Goal: Task Accomplishment & Management: Manage account settings

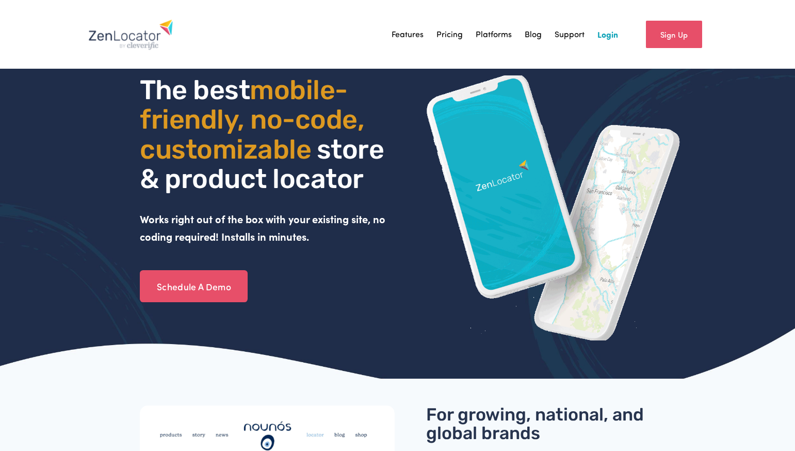
click at [617, 33] on link "Login" at bounding box center [608, 33] width 21 height 15
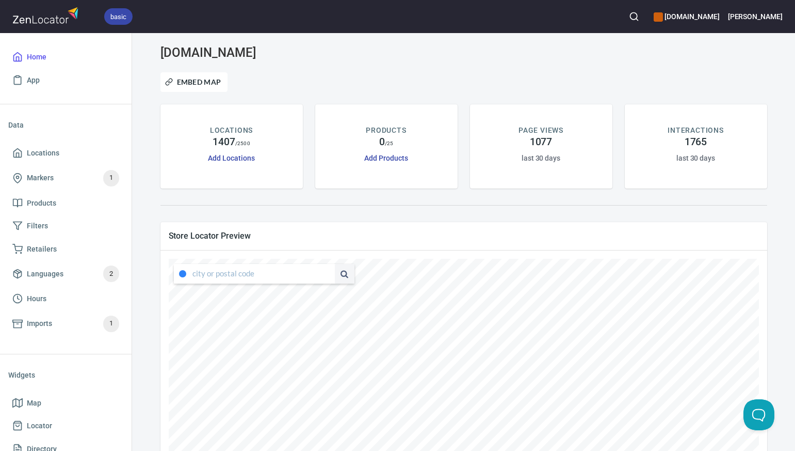
type input "[STREET_ADDRESS][US_STATE]"
click at [191, 273] on span at bounding box center [183, 273] width 19 height 8
drag, startPoint x: 193, startPoint y: 274, endPoint x: 326, endPoint y: 278, distance: 132.7
click at [326, 278] on div "[STREET_ADDRESS][US_STATE]" at bounding box center [264, 274] width 181 height 20
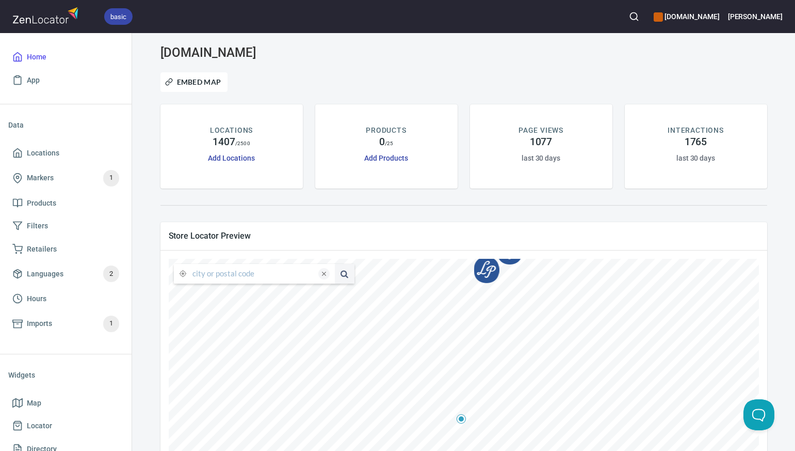
scroll to position [0, 0]
click at [222, 295] on li "78737, [US_STATE], [GEOGRAPHIC_DATA]" at bounding box center [254, 293] width 161 height 19
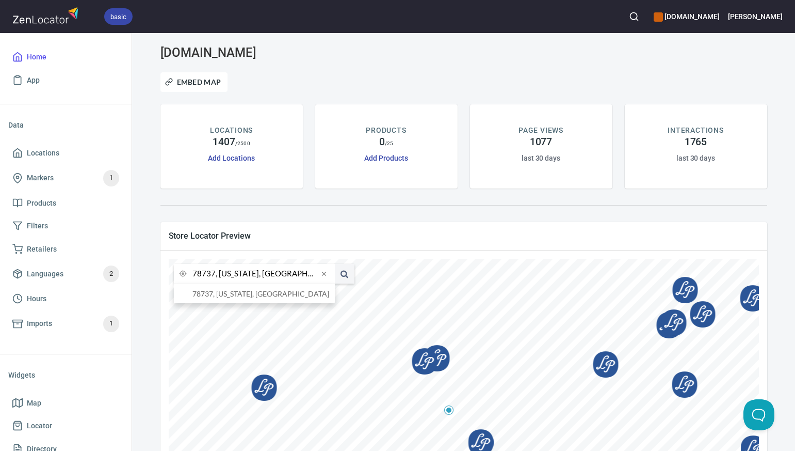
click at [214, 275] on input "78737, [US_STATE], [GEOGRAPHIC_DATA]" at bounding box center [256, 274] width 126 height 20
click at [221, 296] on li "79605, [GEOGRAPHIC_DATA], [US_STATE], [GEOGRAPHIC_DATA]" at bounding box center [254, 293] width 161 height 19
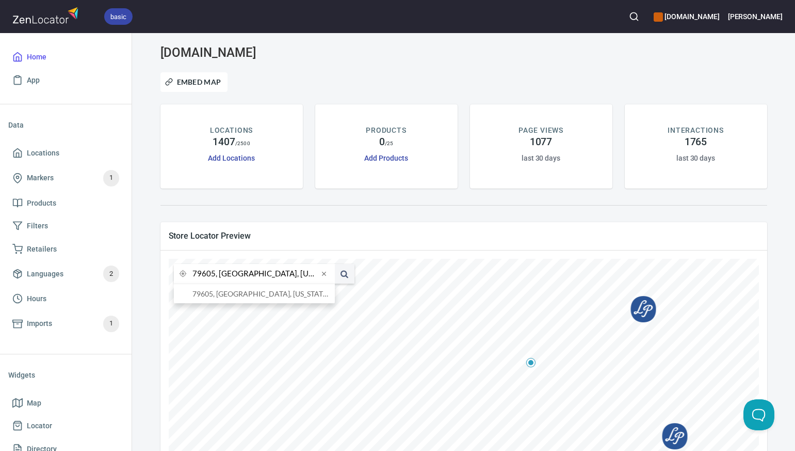
click at [214, 275] on input "79605, [GEOGRAPHIC_DATA], [US_STATE], [GEOGRAPHIC_DATA]" at bounding box center [256, 274] width 126 height 20
click at [221, 294] on li "76086, [GEOGRAPHIC_DATA], [US_STATE], [GEOGRAPHIC_DATA]" at bounding box center [254, 293] width 161 height 19
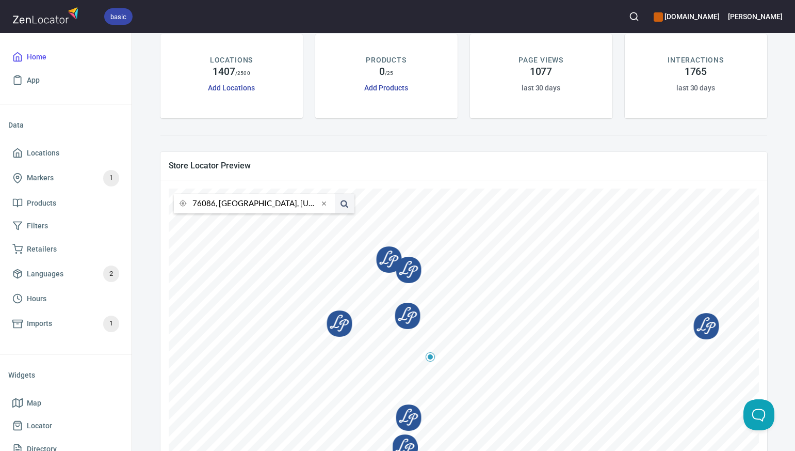
scroll to position [72, 0]
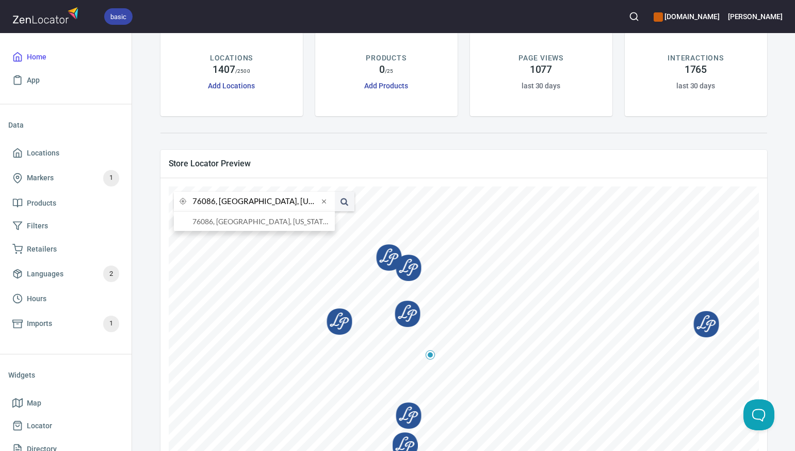
click at [214, 202] on input "76086, [GEOGRAPHIC_DATA], [US_STATE], [GEOGRAPHIC_DATA]" at bounding box center [256, 201] width 126 height 20
click at [226, 223] on li "[GEOGRAPHIC_DATA], [US_STATE], [GEOGRAPHIC_DATA]" at bounding box center [254, 221] width 161 height 19
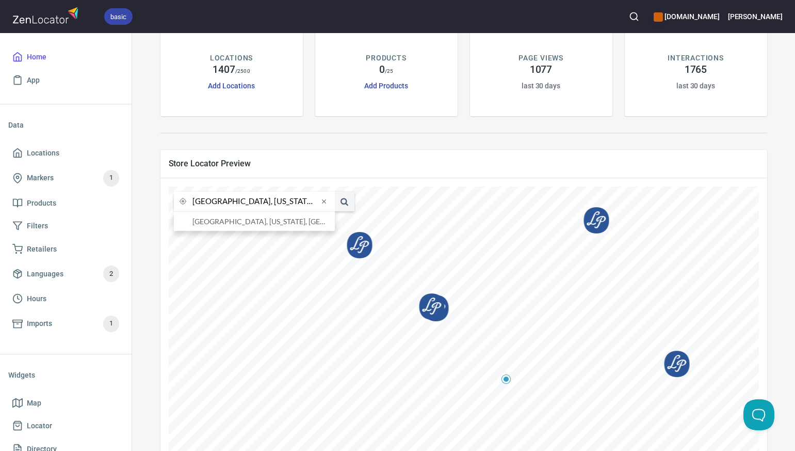
click at [214, 202] on input "[GEOGRAPHIC_DATA], [US_STATE], [GEOGRAPHIC_DATA]" at bounding box center [256, 201] width 126 height 20
click at [219, 222] on li "77706, [GEOGRAPHIC_DATA], [US_STATE], [GEOGRAPHIC_DATA]" at bounding box center [254, 221] width 161 height 19
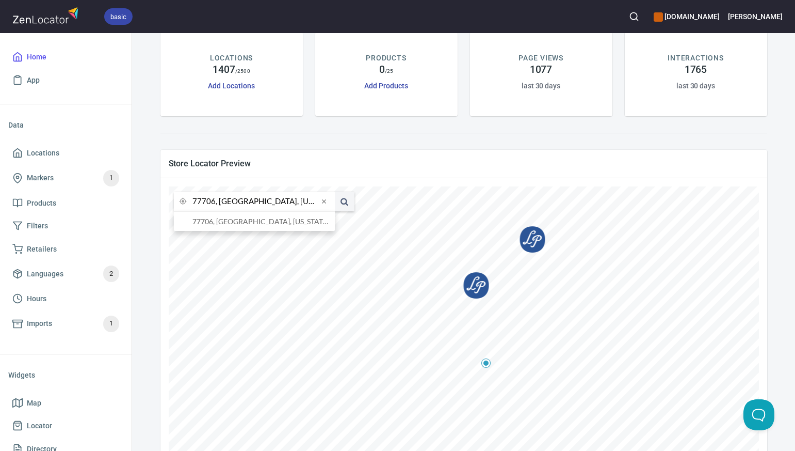
click at [215, 202] on input "77706, [GEOGRAPHIC_DATA], [US_STATE], [GEOGRAPHIC_DATA]" at bounding box center [256, 201] width 126 height 20
click at [225, 224] on li "77070, [GEOGRAPHIC_DATA], [US_STATE], [GEOGRAPHIC_DATA]" at bounding box center [254, 221] width 161 height 19
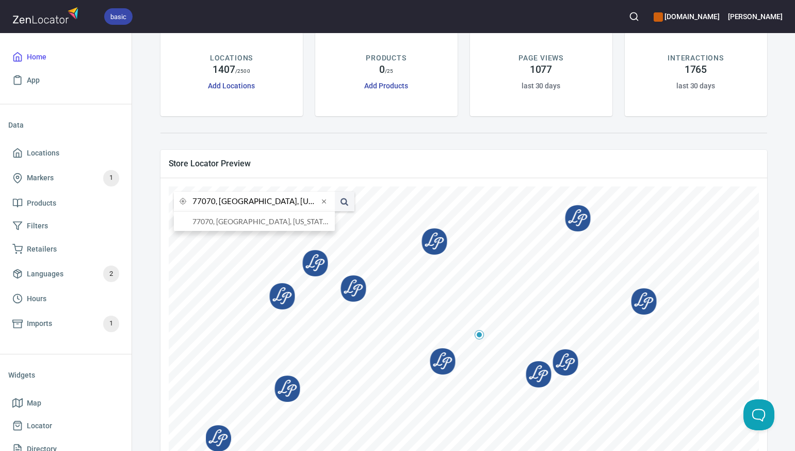
click at [216, 201] on input "77070, [GEOGRAPHIC_DATA], [US_STATE], [GEOGRAPHIC_DATA]" at bounding box center [256, 201] width 126 height 20
click at [228, 221] on li "76401, [GEOGRAPHIC_DATA], [US_STATE], [GEOGRAPHIC_DATA]" at bounding box center [254, 221] width 161 height 19
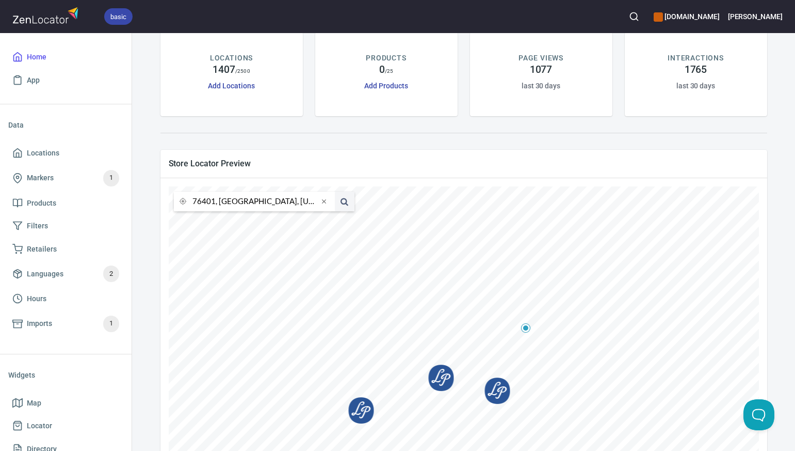
click at [214, 200] on input "76401, [GEOGRAPHIC_DATA], [US_STATE], [GEOGRAPHIC_DATA]" at bounding box center [256, 201] width 126 height 20
click at [221, 223] on li "76273, [GEOGRAPHIC_DATA], [US_STATE], [GEOGRAPHIC_DATA]" at bounding box center [254, 221] width 161 height 19
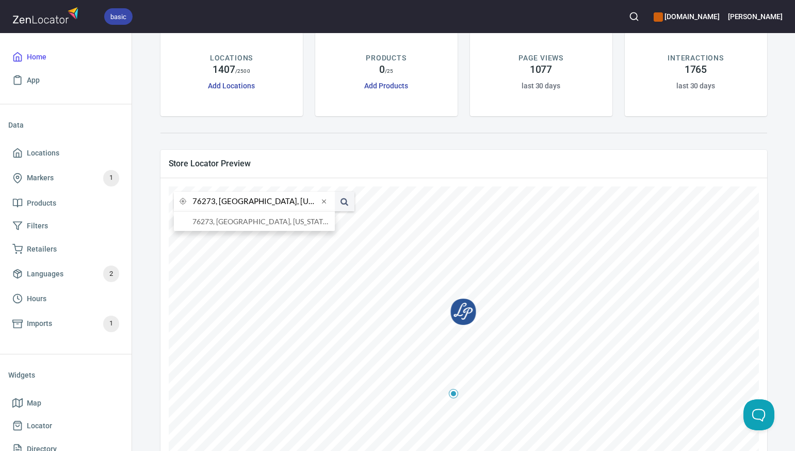
click at [215, 203] on input "76273, [GEOGRAPHIC_DATA], [US_STATE], [GEOGRAPHIC_DATA]" at bounding box center [256, 201] width 126 height 20
click at [225, 221] on li "75409, [GEOGRAPHIC_DATA], [US_STATE], [GEOGRAPHIC_DATA]" at bounding box center [254, 221] width 161 height 19
click at [214, 202] on input "75409, [GEOGRAPHIC_DATA], [US_STATE], [GEOGRAPHIC_DATA]" at bounding box center [256, 201] width 126 height 20
click at [228, 221] on li "80521, [GEOGRAPHIC_DATA][PERSON_NAME], [US_STATE], [GEOGRAPHIC_DATA]" at bounding box center [254, 221] width 161 height 19
type input "80521, [GEOGRAPHIC_DATA][PERSON_NAME], [US_STATE], [GEOGRAPHIC_DATA]"
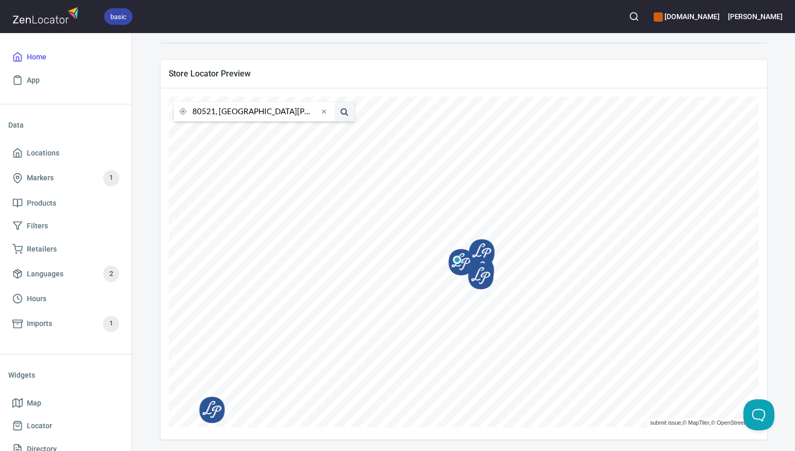
scroll to position [163, 0]
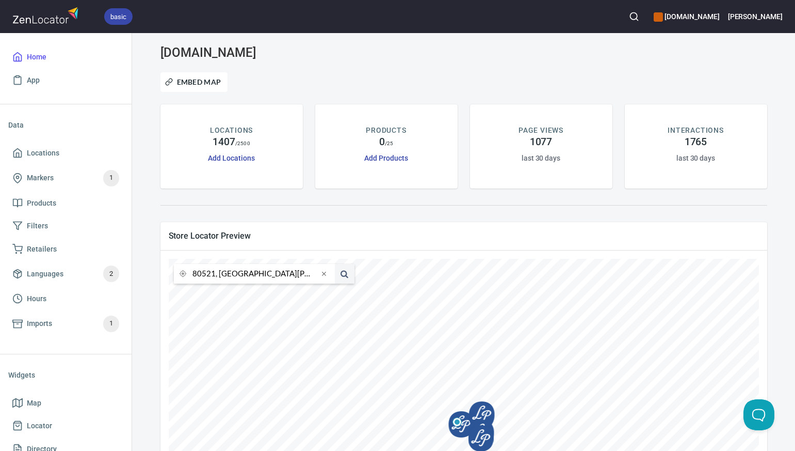
scroll to position [163, 0]
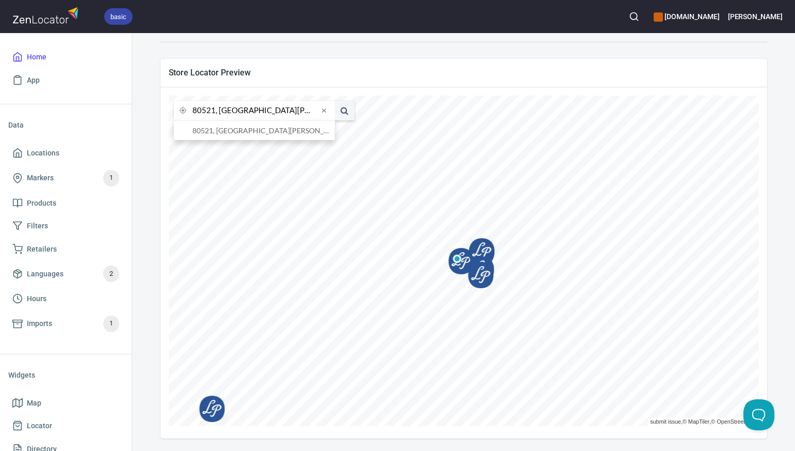
click at [215, 111] on input "80521, [GEOGRAPHIC_DATA][PERSON_NAME], [US_STATE], [GEOGRAPHIC_DATA]" at bounding box center [256, 111] width 126 height 20
click at [223, 130] on li "80222, Denver, Colorado, United States" at bounding box center [254, 130] width 161 height 19
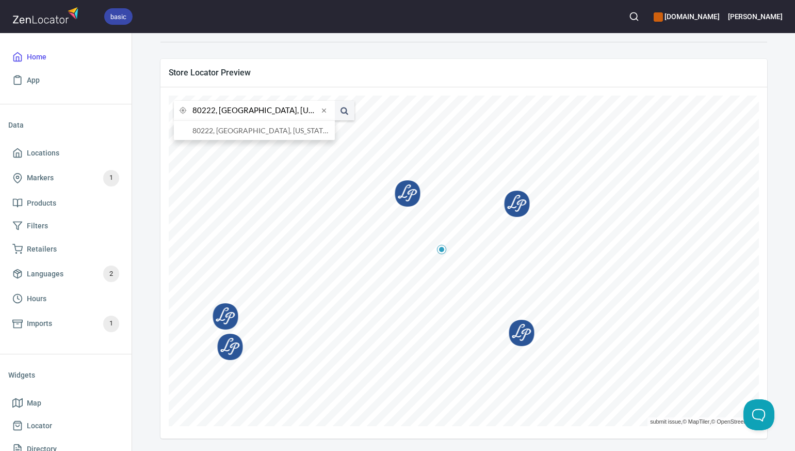
click at [214, 110] on input "80222, Denver, Colorado, United States" at bounding box center [256, 111] width 126 height 20
click at [226, 130] on li "80207, Denver, Colorado, United States" at bounding box center [254, 130] width 161 height 19
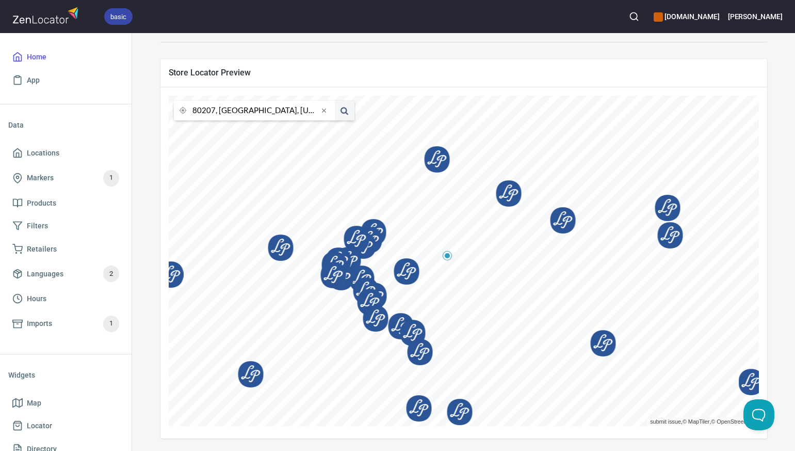
click at [215, 112] on input "80207, Denver, Colorado, United States" at bounding box center [256, 111] width 126 height 20
click at [214, 111] on input "80207, Denver, Colorado, United States" at bounding box center [256, 111] width 126 height 20
click at [221, 130] on li "80905, Colorado Springs, Colorado, United States" at bounding box center [254, 130] width 161 height 19
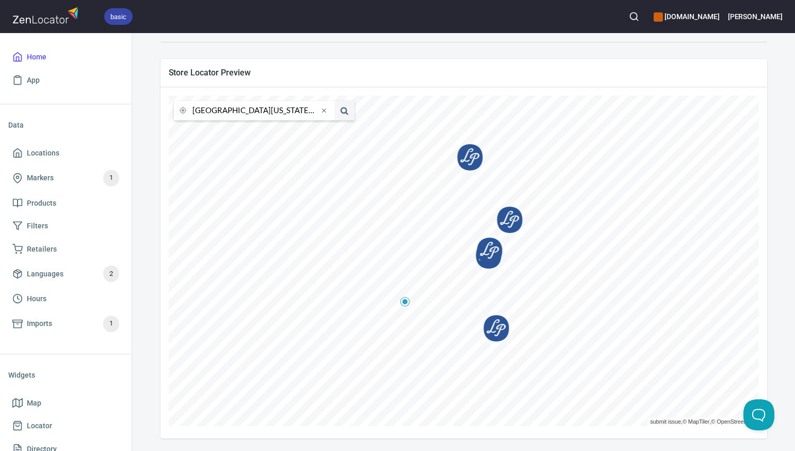
click at [214, 110] on input "80905, Colorado Springs, Colorado, United States" at bounding box center [256, 111] width 126 height 20
type input "80907, Colorado Springs, Colorado, United States"
click at [223, 129] on li "80907, Colorado Springs, Colorado, United States" at bounding box center [254, 130] width 161 height 19
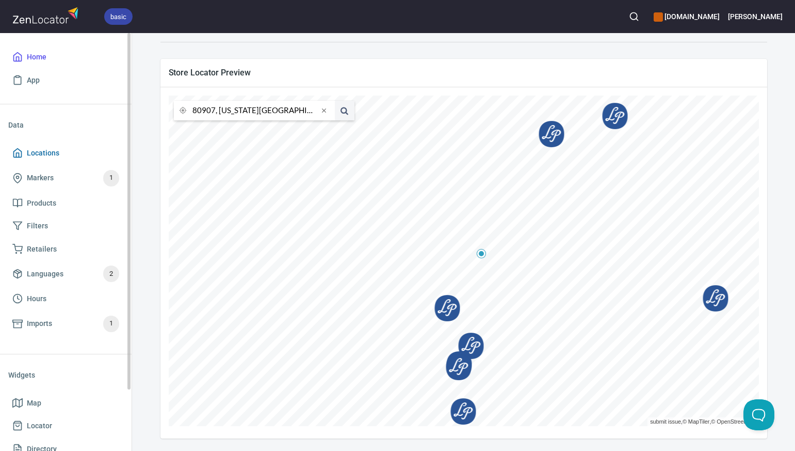
click at [70, 150] on span "Locations" at bounding box center [65, 153] width 107 height 13
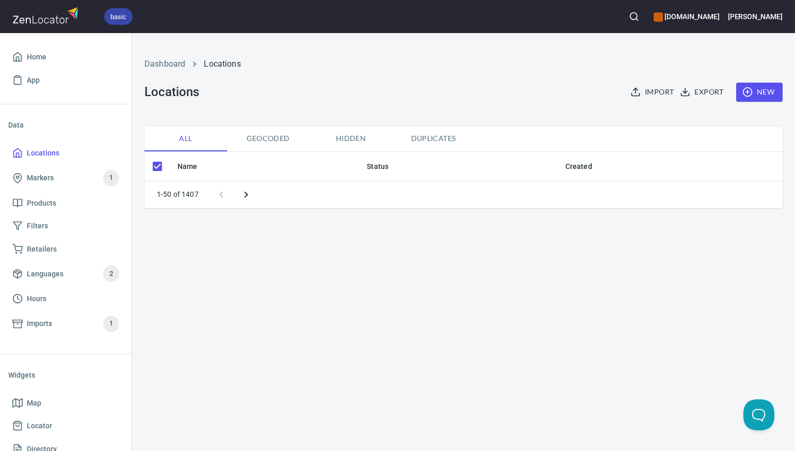
checkbox input "false"
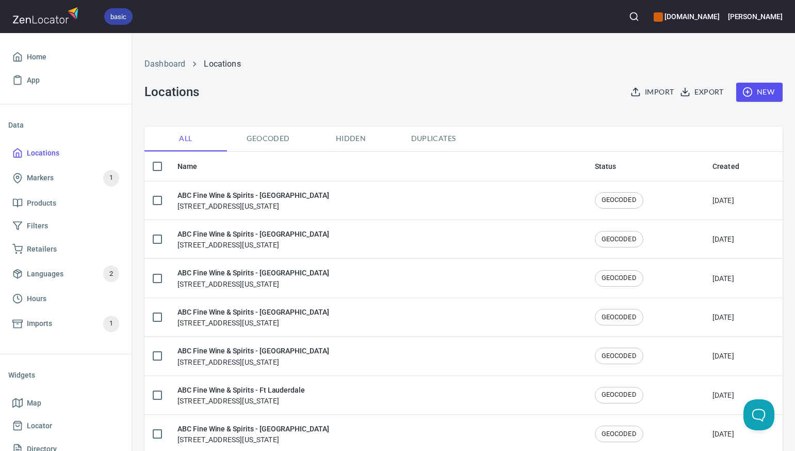
click at [767, 93] on span "New" at bounding box center [760, 92] width 30 height 13
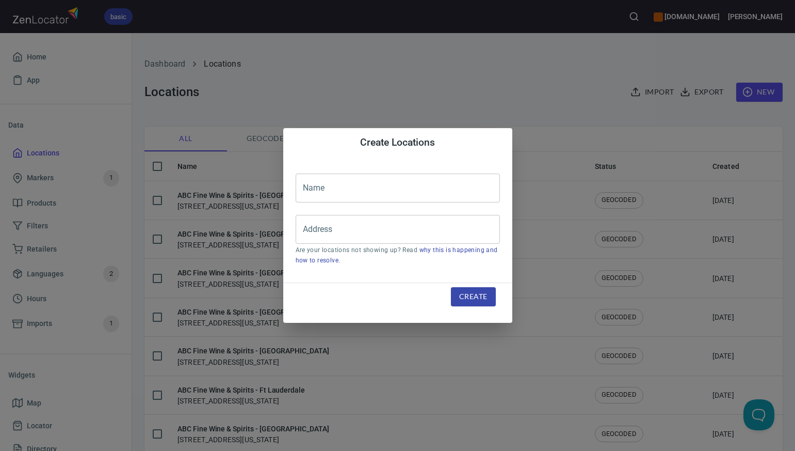
click at [314, 185] on input "text" at bounding box center [398, 187] width 204 height 29
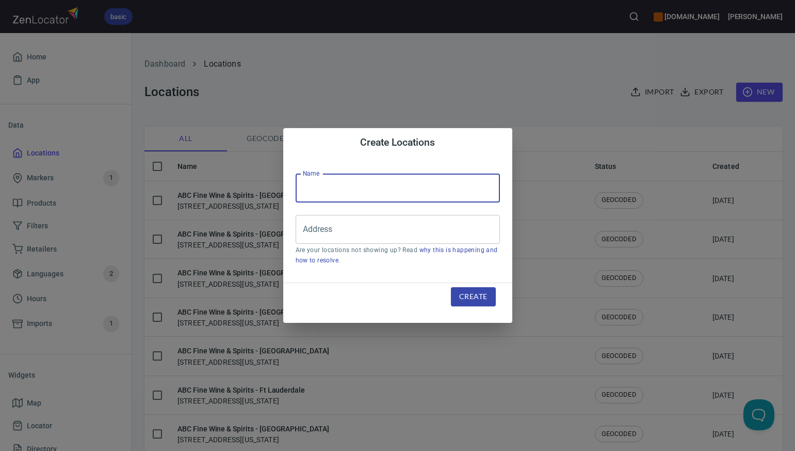
paste input "UNO MASS TAQUERIA"
click at [346, 187] on input "UNO MASS TAQUERIA" at bounding box center [398, 187] width 204 height 29
type input "UNO MAS TAQUERIA"
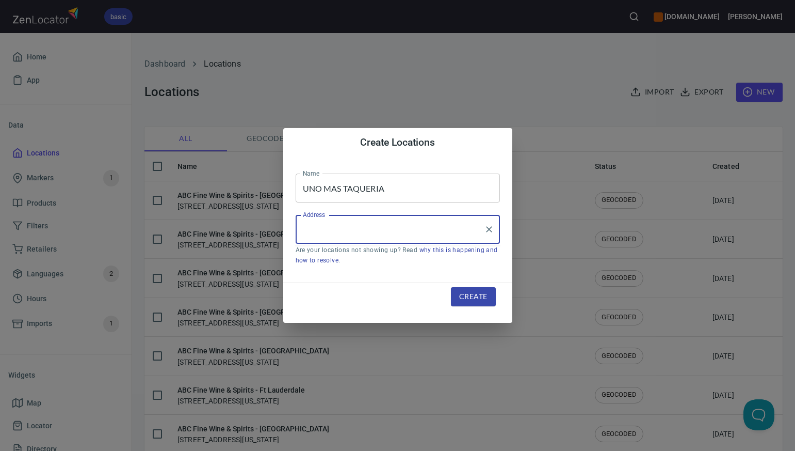
click at [305, 229] on input "Address" at bounding box center [390, 229] width 180 height 20
paste input "120 WEST OLIVE ST SUITE 102, , FORT COLLINS, CO80521"
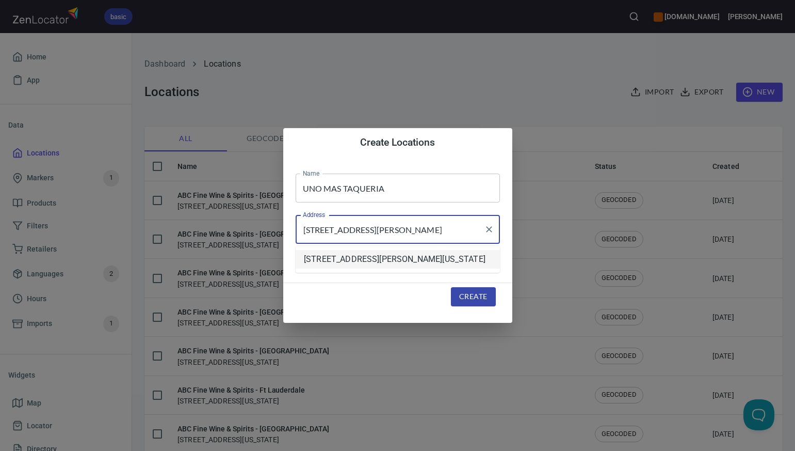
click at [336, 261] on li "120 West Olive Street, Fort Collins, Colorado, United States" at bounding box center [398, 259] width 204 height 19
type input "120 West Olive Street, Fort Collins, Colorado, United States"
click at [478, 294] on span "Create" at bounding box center [473, 296] width 28 height 13
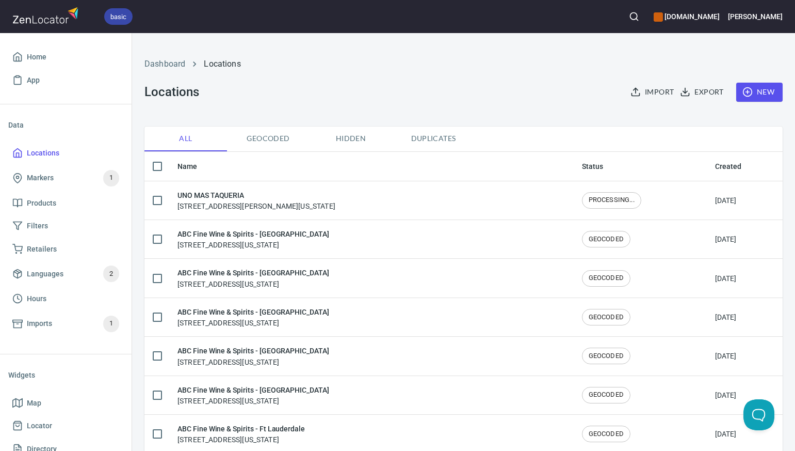
click at [764, 88] on span "New" at bounding box center [760, 92] width 30 height 13
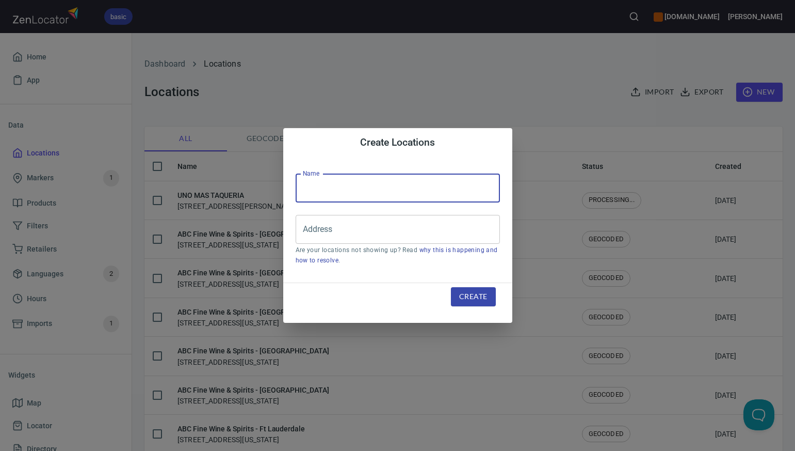
click at [312, 188] on input "text" at bounding box center [398, 187] width 204 height 29
paste input "NEIGHBORS @ PARK HILL"
type input "NEIGHBORS @ PARK HILL"
click at [309, 231] on input "Address" at bounding box center [390, 229] width 180 height 20
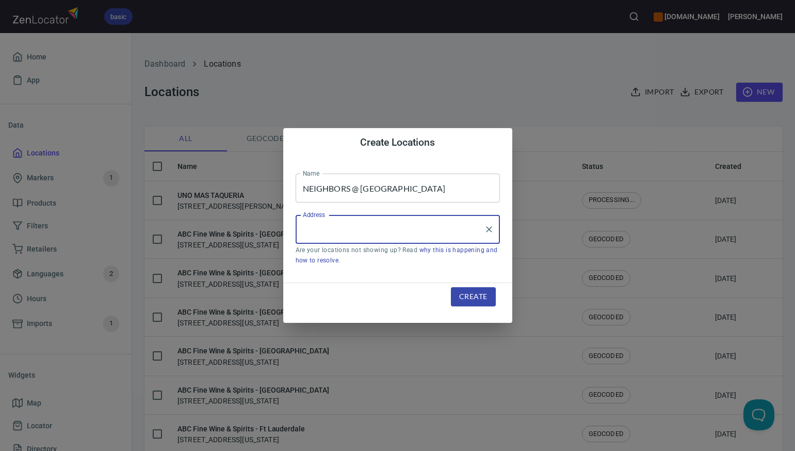
paste input "2202 KEARNEY ST, , DENVER, CO80207"
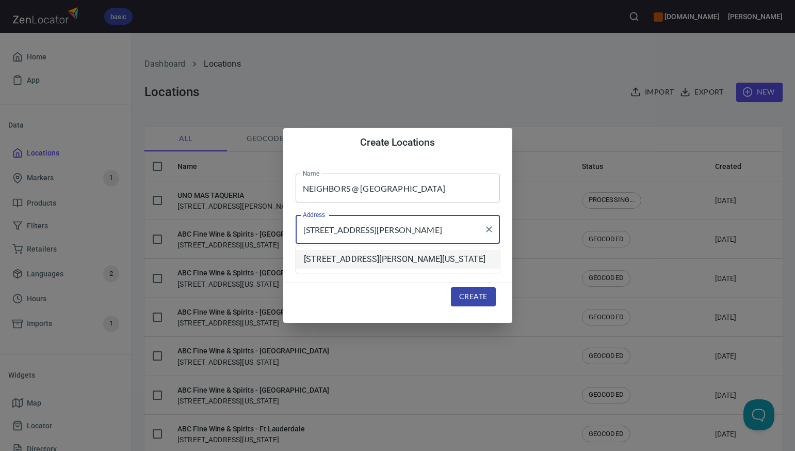
click at [343, 263] on li "2202 North Kearney Street, Denver, Colorado, United States" at bounding box center [398, 259] width 204 height 19
type input "2202 North Kearney Street, Denver, Colorado, United States"
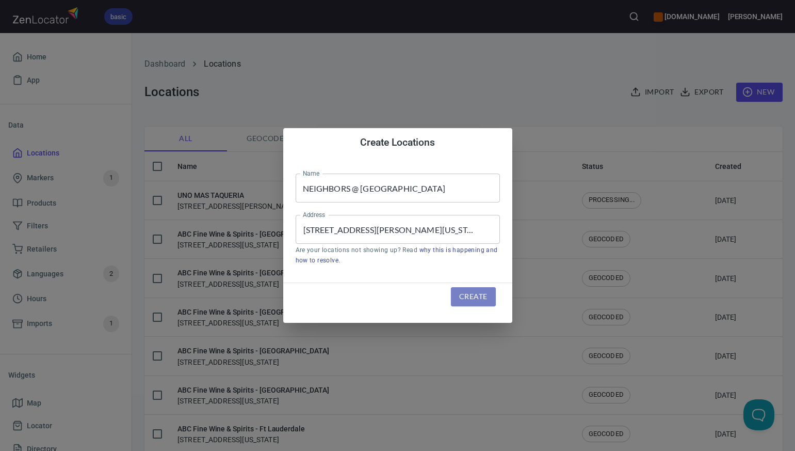
click at [469, 296] on span "Create" at bounding box center [473, 296] width 28 height 13
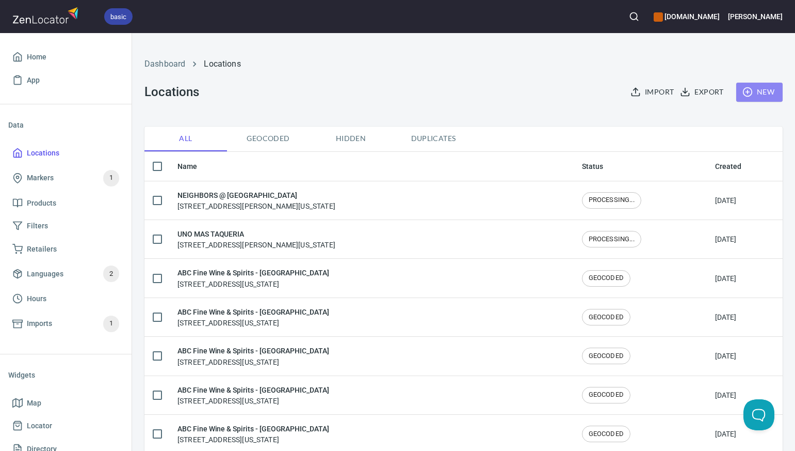
click at [768, 90] on span "New" at bounding box center [760, 92] width 30 height 13
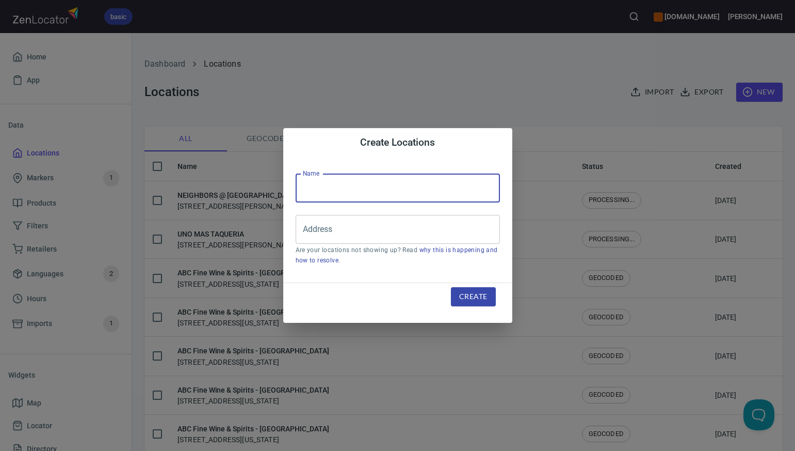
click at [310, 190] on input "text" at bounding box center [398, 187] width 204 height 29
paste input "MEXICO REAL FAMILY REST 3"
type input "MEXICO REAL FAMILY REST 3"
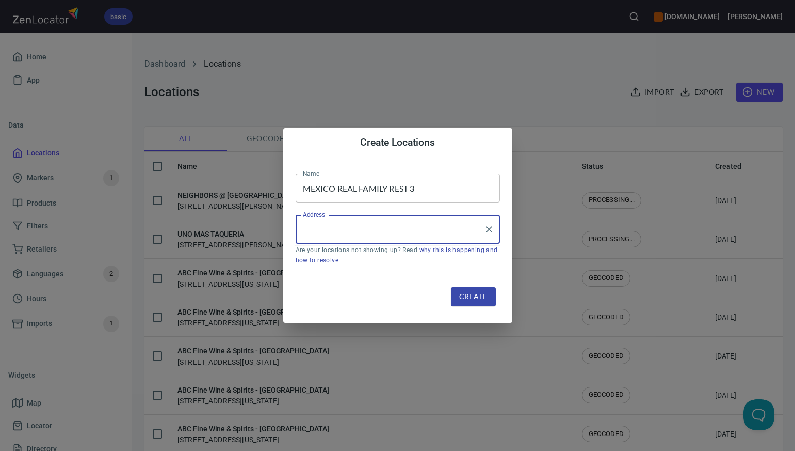
click at [305, 229] on input "Address" at bounding box center [390, 229] width 180 height 20
paste input "4375 SINTON RD, , COLORADO SPRINGS, CO80907"
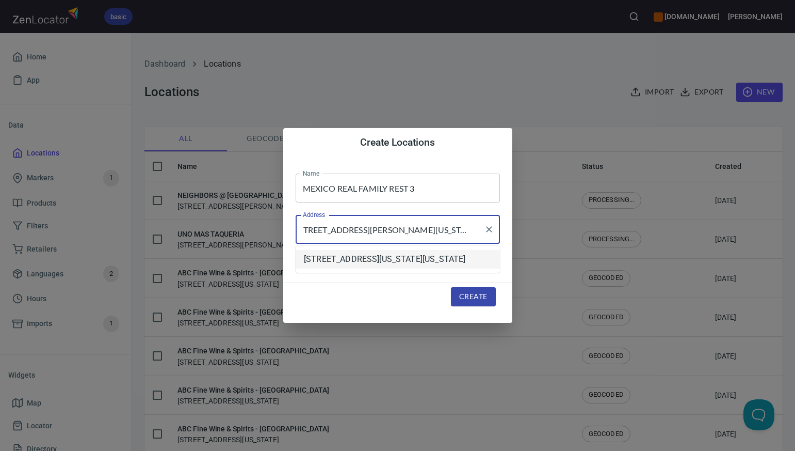
click at [327, 263] on li "4375 Sinton Road, Colorado Springs, Colorado, United States" at bounding box center [398, 259] width 204 height 19
type input "4375 Sinton Road, Colorado Springs, Colorado, United States"
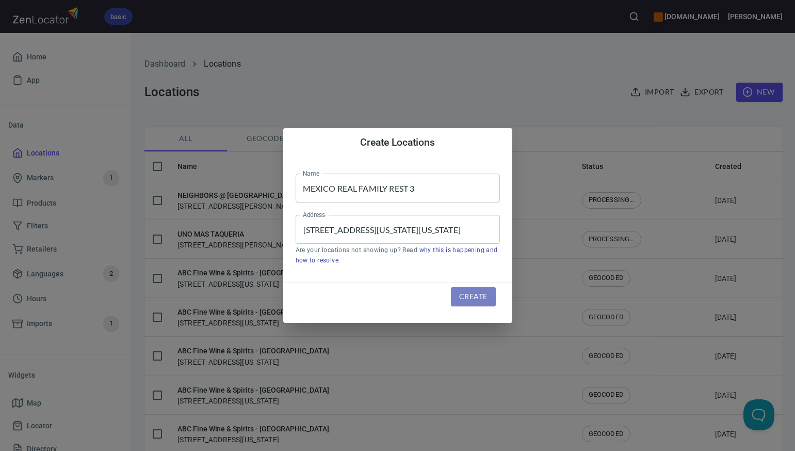
click at [473, 298] on span "Create" at bounding box center [473, 296] width 28 height 13
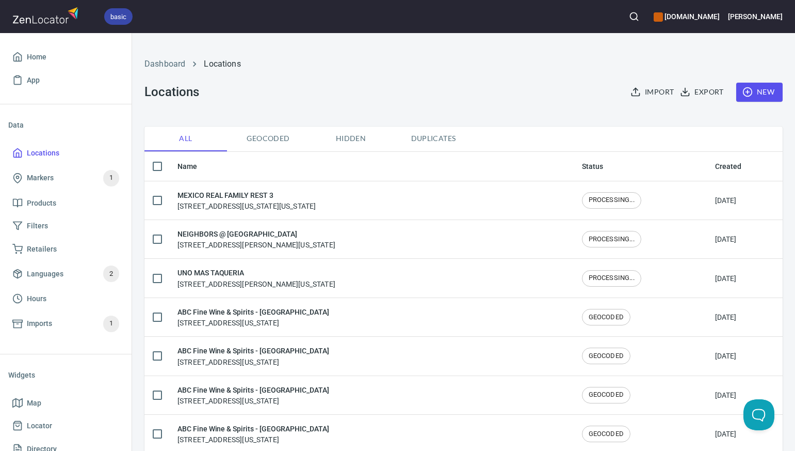
click at [437, 138] on span "Duplicates" at bounding box center [433, 138] width 70 height 13
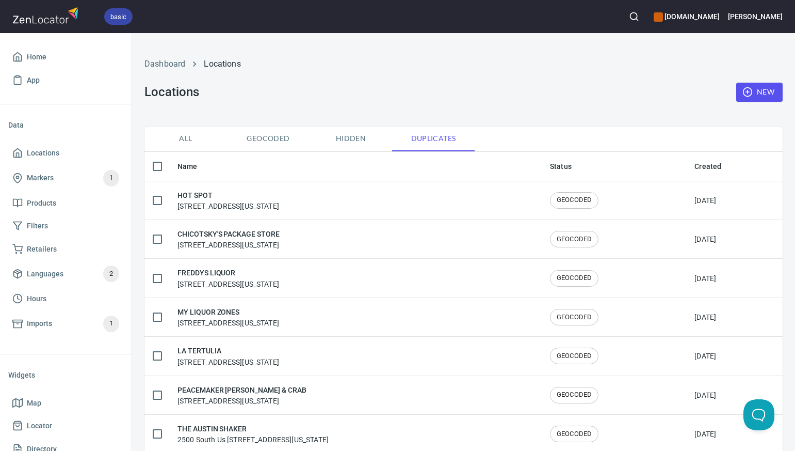
checkbox input "false"
click at [187, 138] on span "All" at bounding box center [186, 138] width 70 height 13
